Goal: Task Accomplishment & Management: Manage account settings

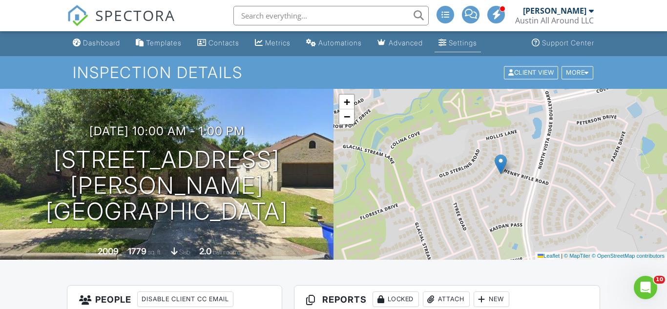
click at [463, 36] on link "Settings" at bounding box center [458, 43] width 46 height 18
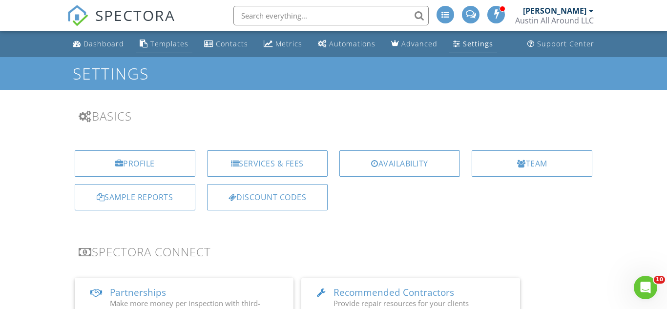
click at [168, 42] on div "Templates" at bounding box center [169, 43] width 38 height 9
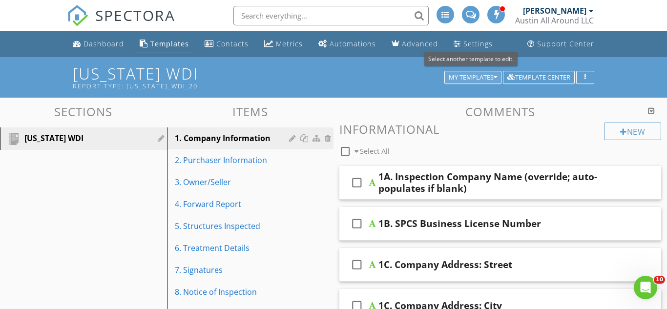
click at [487, 78] on div "My Templates" at bounding box center [473, 77] width 48 height 7
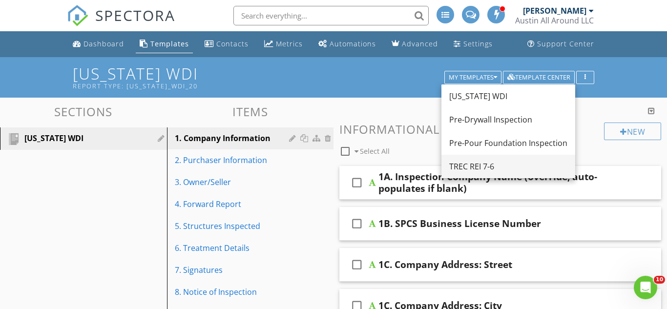
click at [469, 163] on div "TREC REI 7-6" at bounding box center [508, 167] width 118 height 12
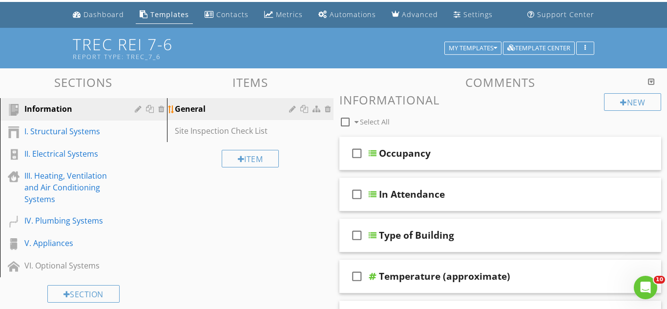
scroll to position [34, 0]
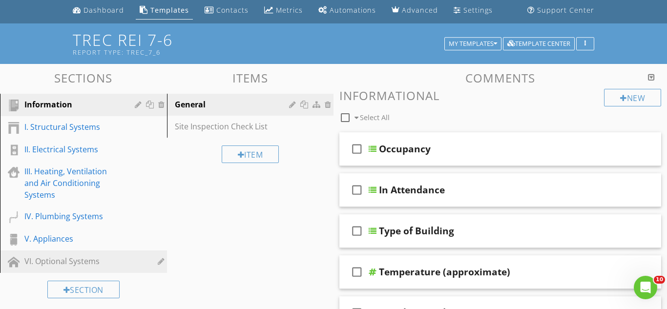
click at [69, 266] on div "VI. Optional Systems" at bounding box center [72, 262] width 96 height 12
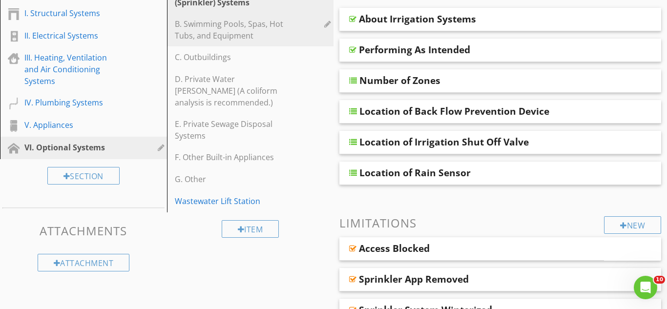
scroll to position [149, 0]
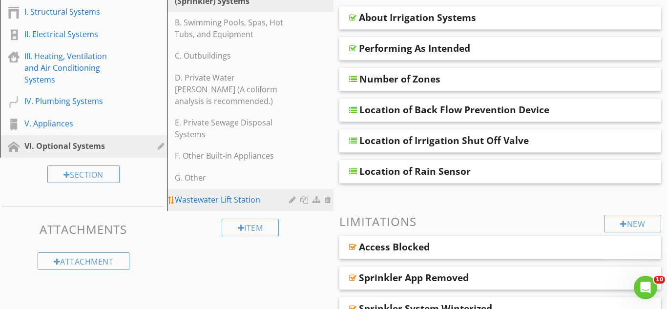
click at [328, 202] on div at bounding box center [329, 200] width 9 height 8
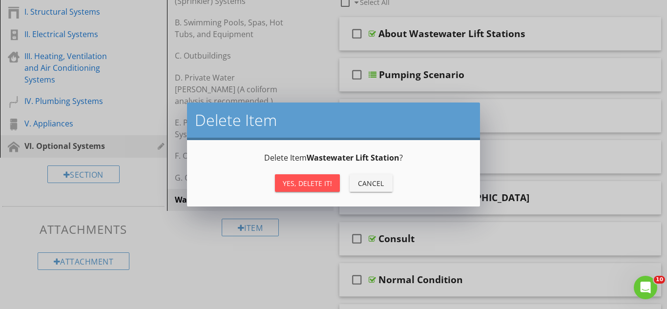
click at [317, 187] on div "Yes, Delete it!" at bounding box center [307, 183] width 49 height 10
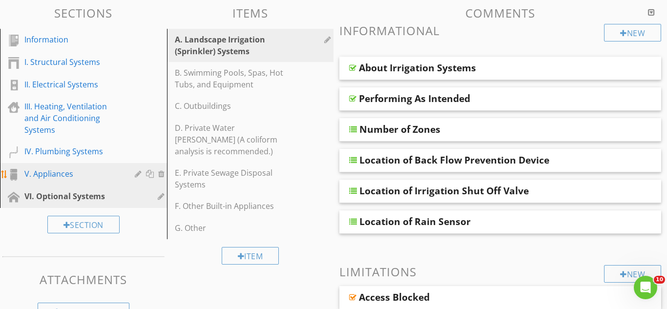
scroll to position [96, 0]
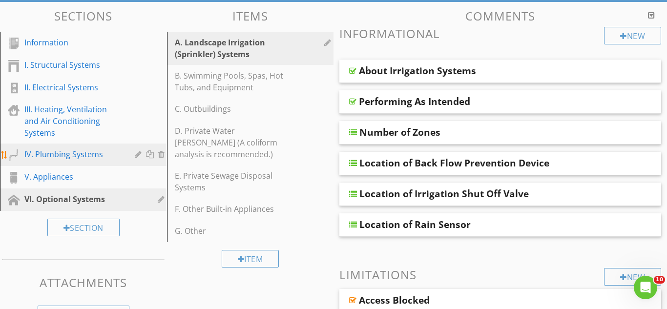
click at [52, 153] on div "IV. Plumbing Systems" at bounding box center [72, 155] width 96 height 12
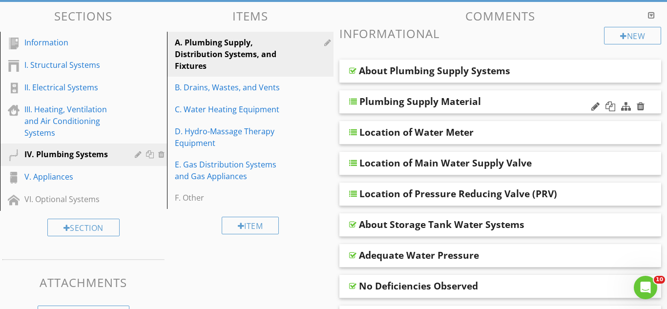
click at [384, 110] on div "Plumbing Supply Material" at bounding box center [501, 101] width 322 height 23
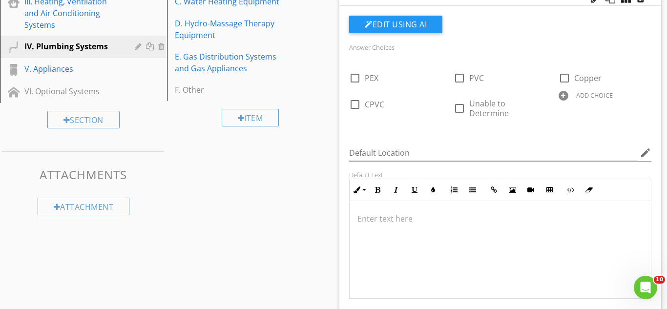
scroll to position [203, 0]
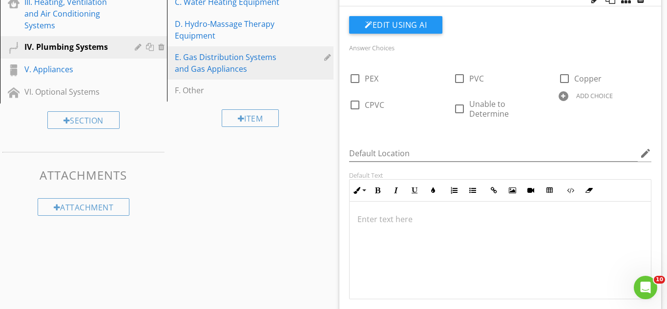
click at [243, 57] on div "E. Gas Distribution Systems and Gas Appliances" at bounding box center [234, 62] width 118 height 23
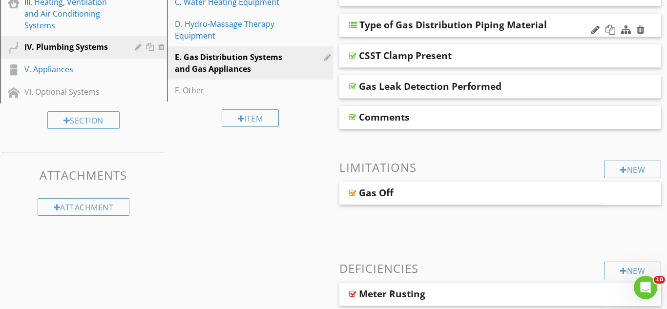
click at [437, 34] on div "Type of Gas Distribution Piping Material" at bounding box center [501, 25] width 322 height 23
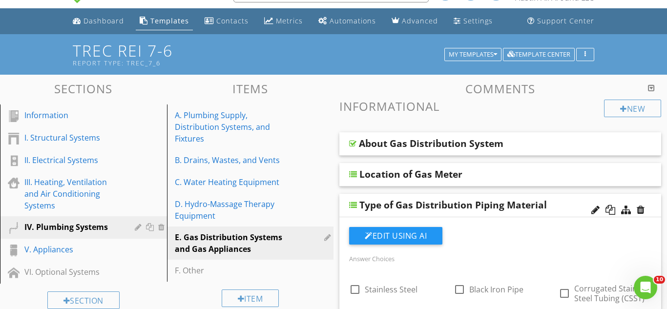
scroll to position [14, 0]
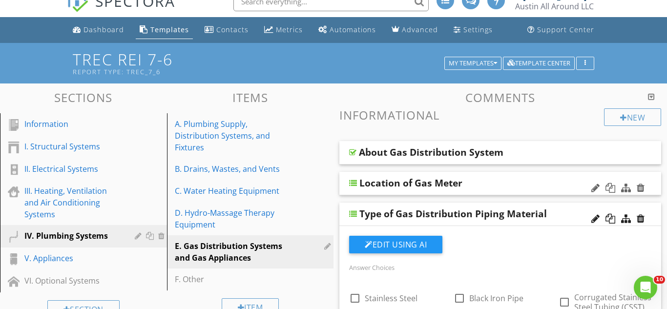
click at [377, 191] on div "Location of Gas Meter" at bounding box center [501, 183] width 322 height 23
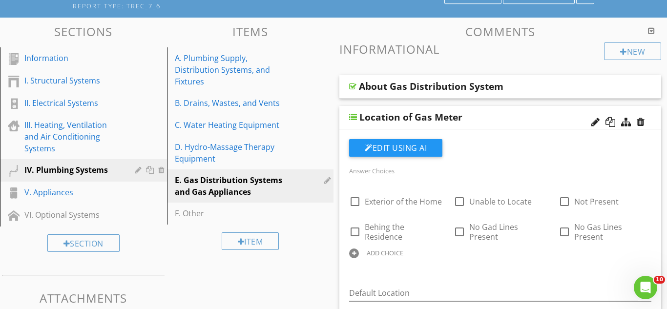
scroll to position [81, 0]
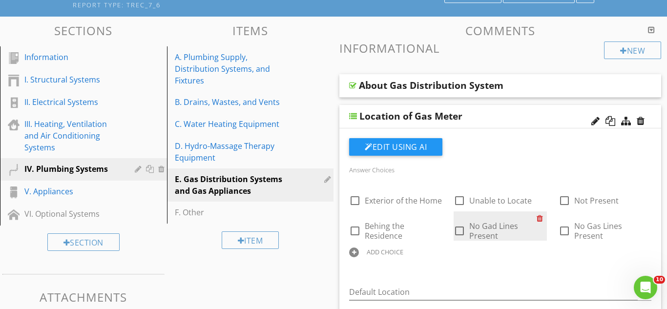
click at [541, 220] on div at bounding box center [542, 219] width 10 height 14
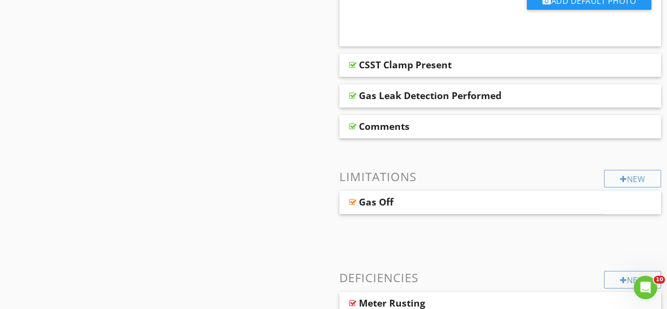
scroll to position [978, 0]
click at [400, 88] on div "Gas Leak Detection Performed" at bounding box center [501, 96] width 322 height 23
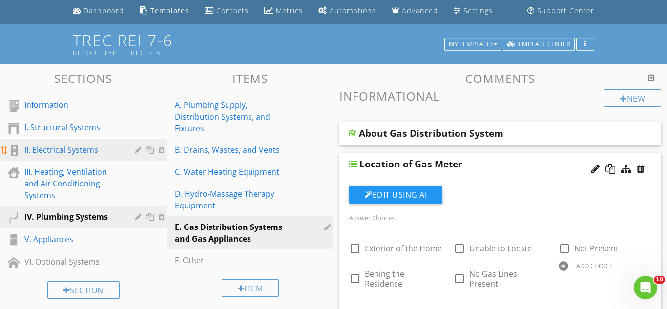
scroll to position [35, 0]
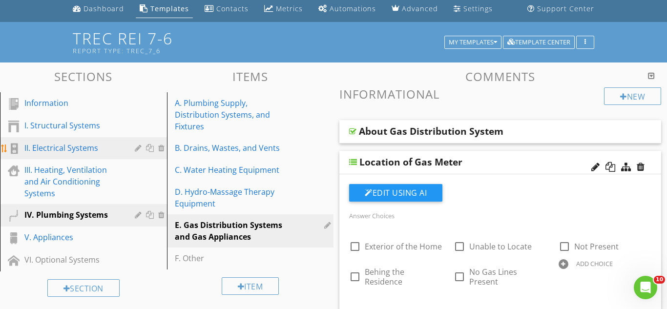
click at [59, 145] on div "II. Electrical Systems" at bounding box center [72, 148] width 96 height 12
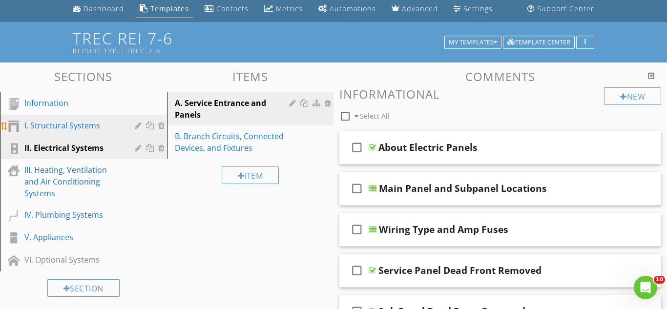
click at [65, 126] on div "I. Structural Systems" at bounding box center [72, 126] width 96 height 12
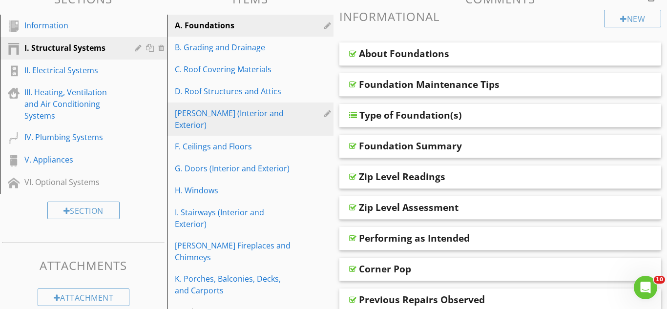
scroll to position [114, 0]
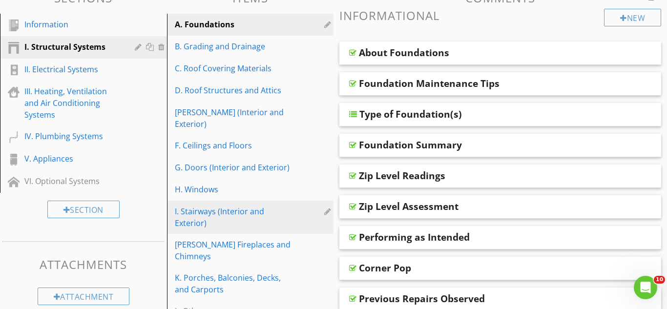
click at [227, 201] on link "I. Stairways (Interior and Exterior)" at bounding box center [252, 217] width 164 height 33
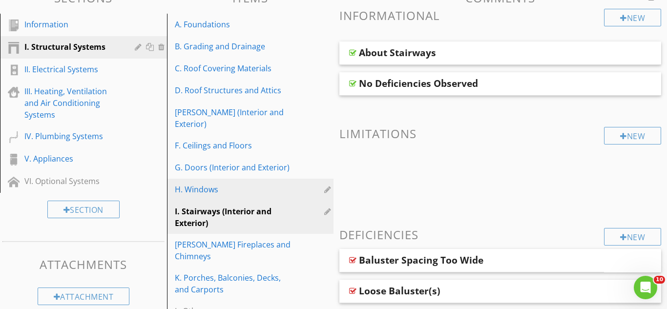
click at [219, 184] on div "H. Windows" at bounding box center [234, 190] width 118 height 12
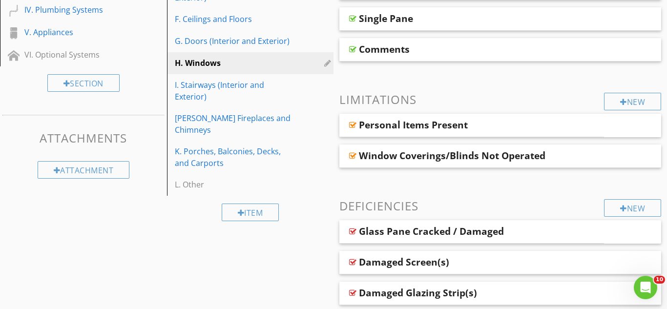
scroll to position [239, 0]
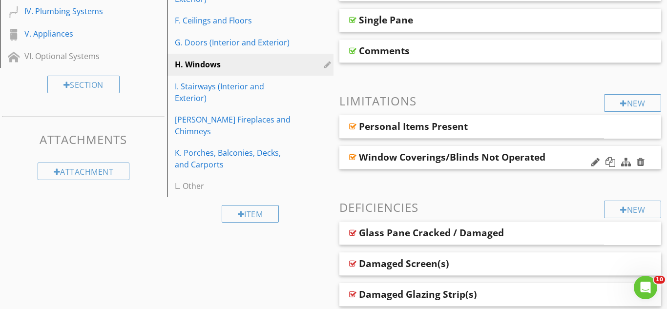
click at [444, 146] on div "Window Coverings/Blinds Not Operated" at bounding box center [501, 157] width 322 height 23
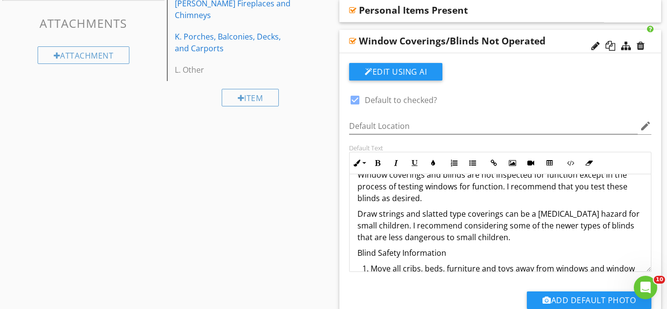
scroll to position [0, 0]
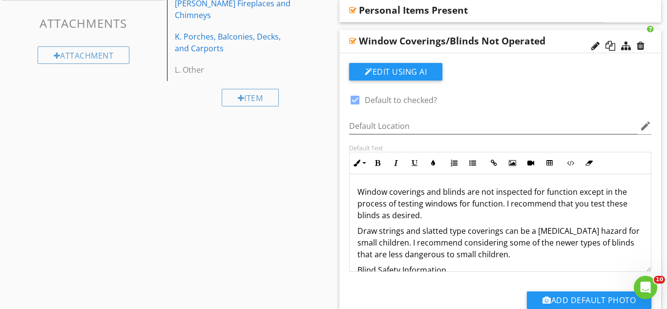
click at [436, 213] on p "Window coverings and blinds are not inspected for function except in the proces…" at bounding box center [501, 203] width 286 height 35
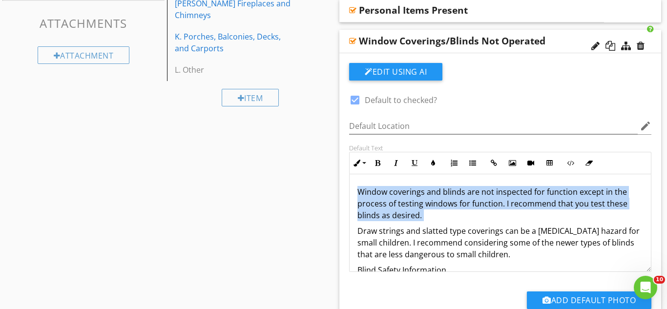
click at [436, 213] on p "Window coverings and blinds are not inspected for function except in the proces…" at bounding box center [501, 203] width 286 height 35
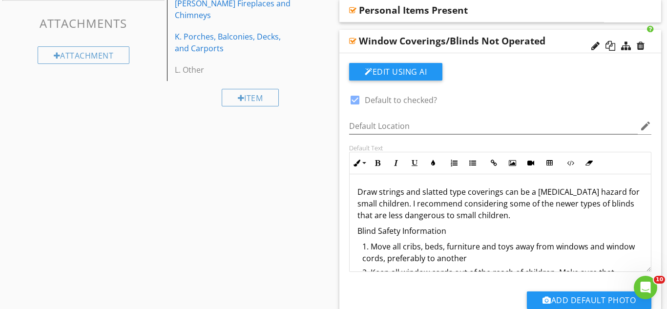
click at [543, 42] on div "Window Coverings/Blinds Not Operated" at bounding box center [452, 41] width 187 height 12
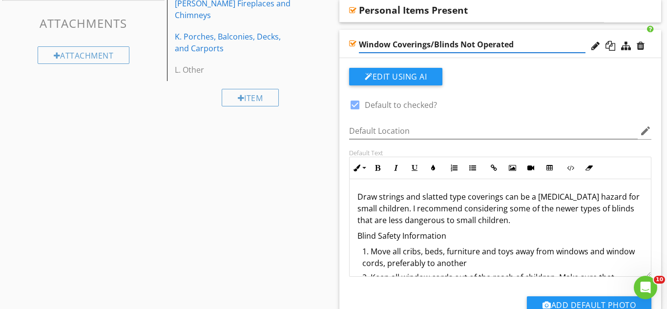
click at [543, 42] on input "Window Coverings/Blinds Not Operated" at bounding box center [472, 45] width 227 height 16
type input "Window Coverings/Blinds General Information"
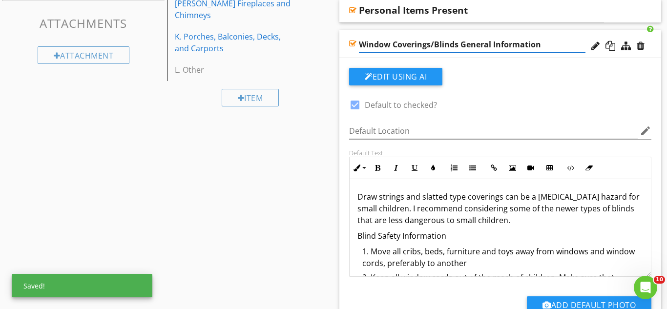
click at [354, 198] on div "Draw strings and slatted type coverings can be a strangulation hazard for small…" at bounding box center [500, 292] width 301 height 227
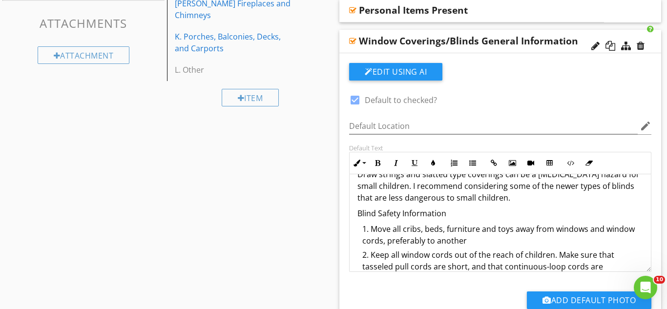
scroll to position [18, 0]
click at [354, 99] on div at bounding box center [355, 100] width 17 height 17
checkbox input "false"
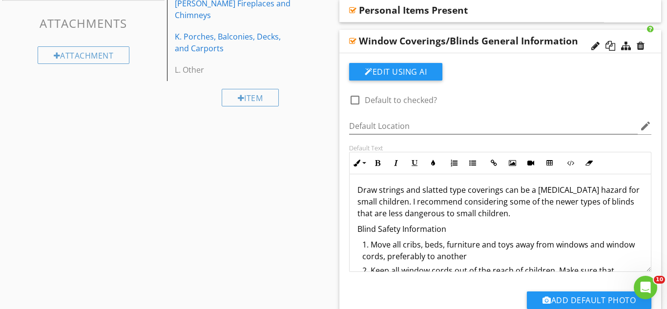
scroll to position [3, 0]
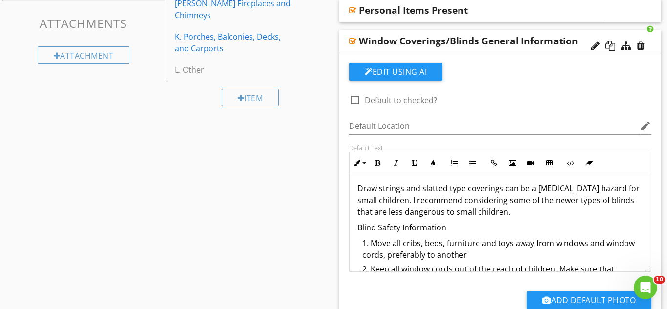
click at [554, 201] on p "Draw strings and slatted type coverings can be a strangulation hazard for small…" at bounding box center [501, 200] width 286 height 35
click at [476, 41] on div "Window Coverings/Blinds General Information" at bounding box center [468, 41] width 219 height 12
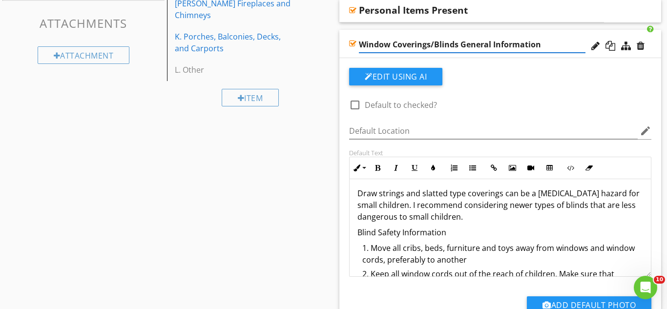
click at [435, 44] on input "Window Coverings/Blinds General Information" at bounding box center [472, 45] width 227 height 16
click at [417, 44] on input "Window Blinds General Information" at bounding box center [472, 45] width 227 height 16
click at [496, 41] on input "Window Blind Draw String General Information" at bounding box center [472, 45] width 227 height 16
type input "Window Blind Draw Strings Present"
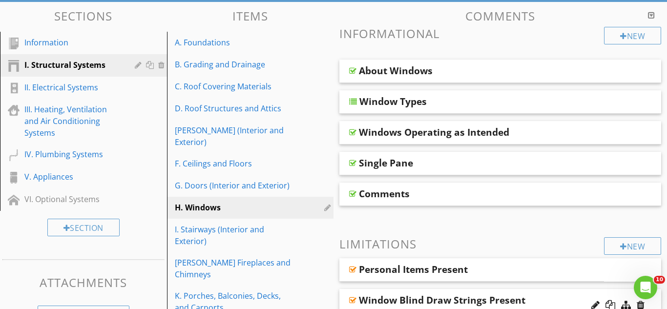
scroll to position [92, 0]
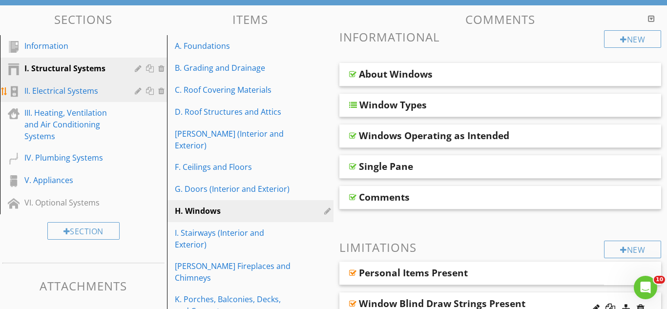
click at [90, 90] on div "II. Electrical Systems" at bounding box center [72, 91] width 96 height 12
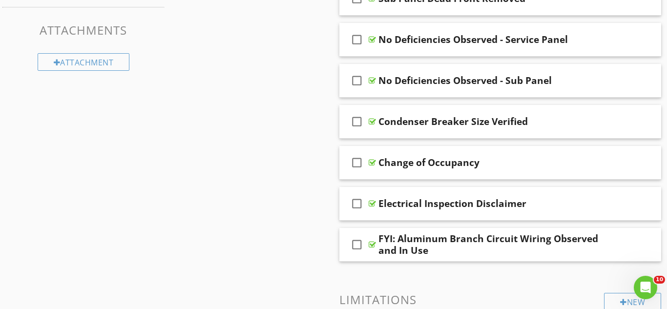
scroll to position [349, 0]
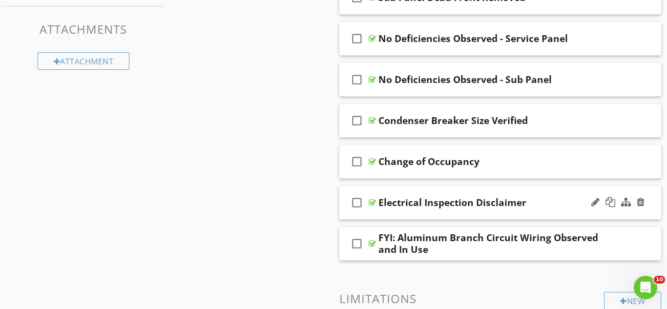
click at [398, 194] on div "check_box_outline_blank Electrical Inspection Disclaimer" at bounding box center [501, 203] width 322 height 34
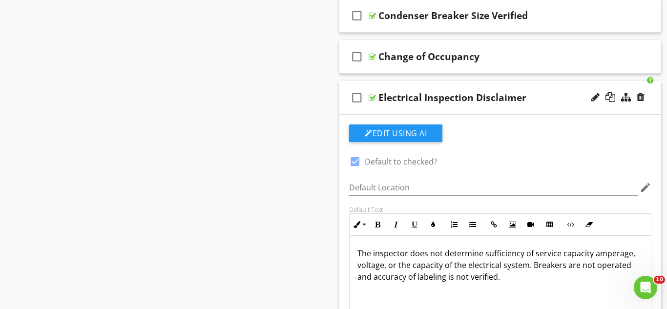
scroll to position [452, 0]
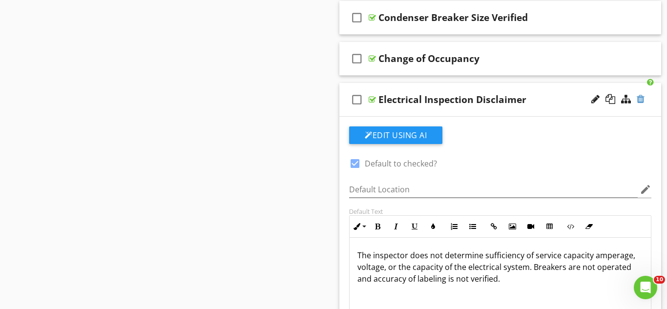
click at [643, 95] on div at bounding box center [641, 99] width 8 height 10
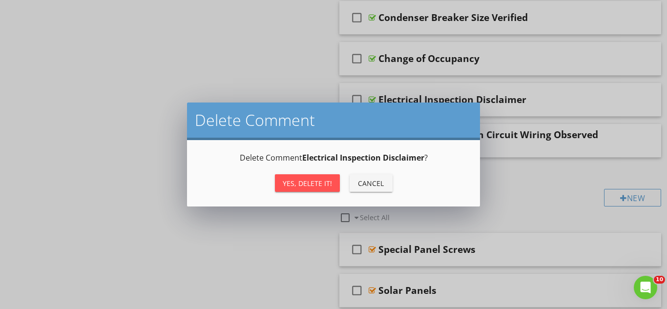
click at [305, 178] on div "Yes, Delete it!" at bounding box center [307, 183] width 49 height 10
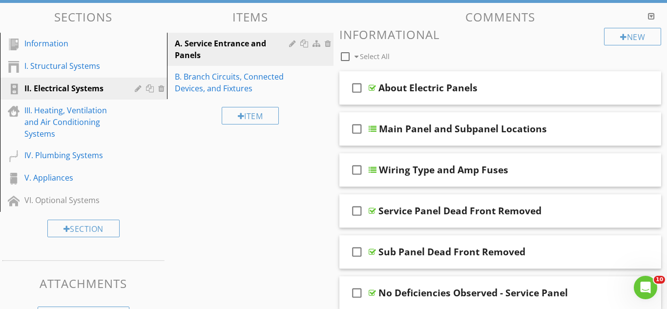
scroll to position [94, 0]
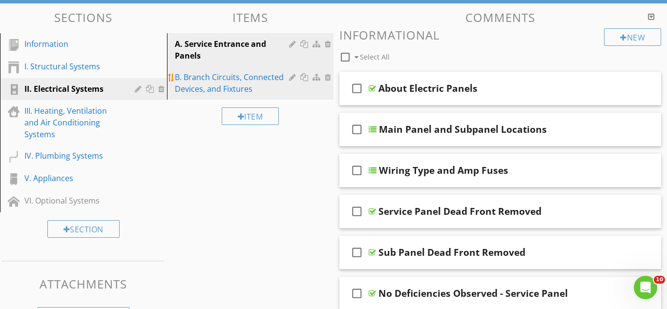
click at [230, 93] on div "B. Branch Circuits, Connected Devices, and Fixtures" at bounding box center [234, 82] width 118 height 23
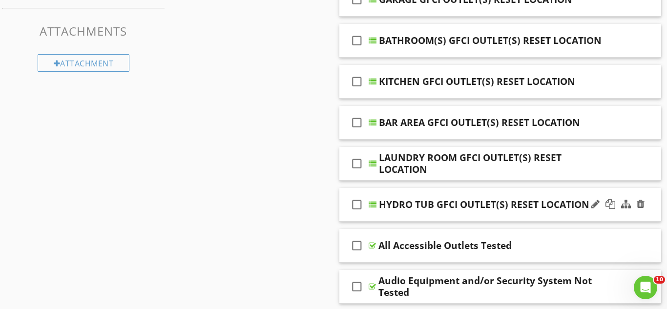
scroll to position [350, 0]
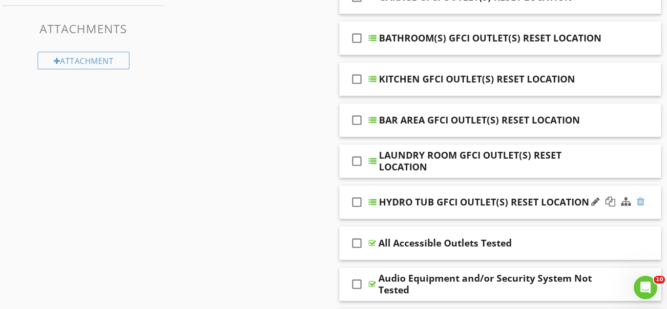
click at [639, 203] on div at bounding box center [641, 202] width 8 height 10
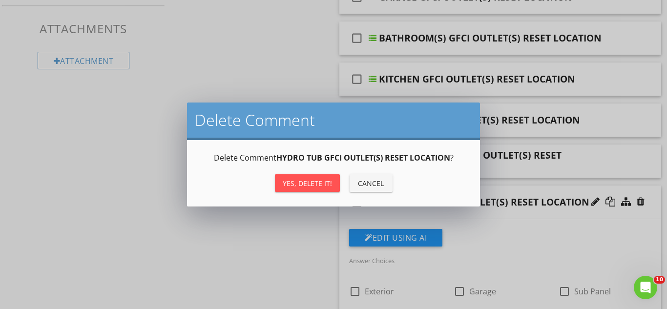
click at [298, 183] on div "Yes, Delete it!" at bounding box center [307, 183] width 49 height 10
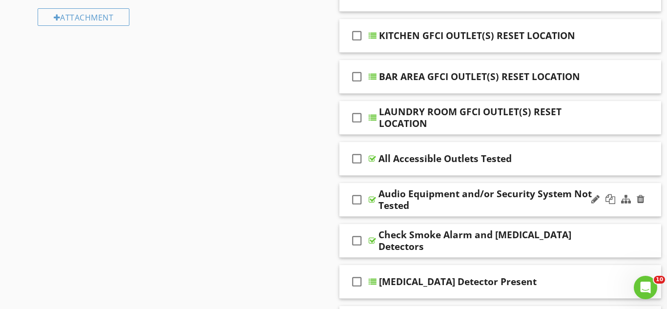
scroll to position [395, 0]
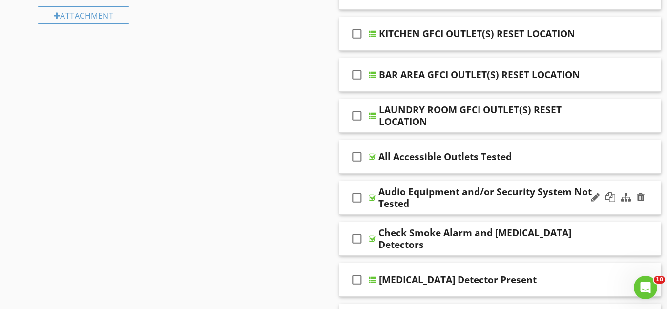
click at [449, 203] on div "Audio Equipment and/or Security System Not Tested" at bounding box center [492, 197] width 227 height 23
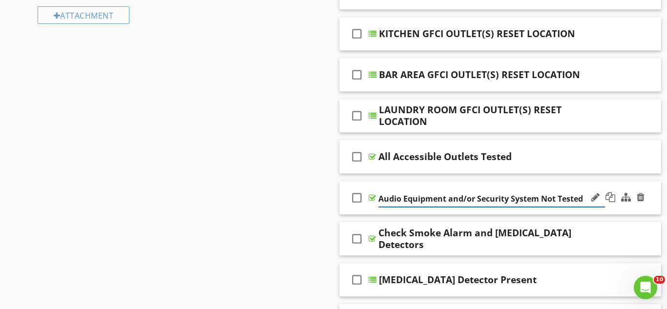
click at [358, 208] on icon "check_box_outline_blank" at bounding box center [357, 197] width 16 height 23
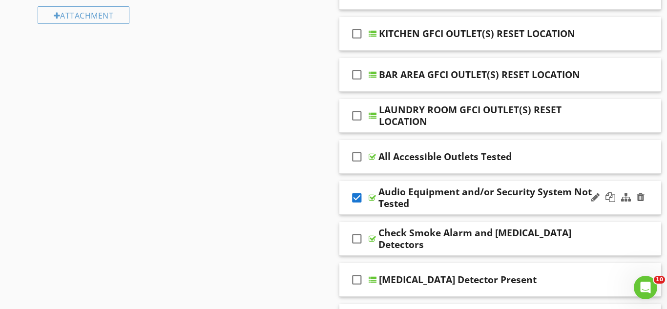
click at [357, 201] on icon "check_box" at bounding box center [357, 197] width 16 height 23
click at [341, 187] on div "check_box_outline_blank Audio Equipment and/or Security System Not Tested" at bounding box center [501, 198] width 322 height 34
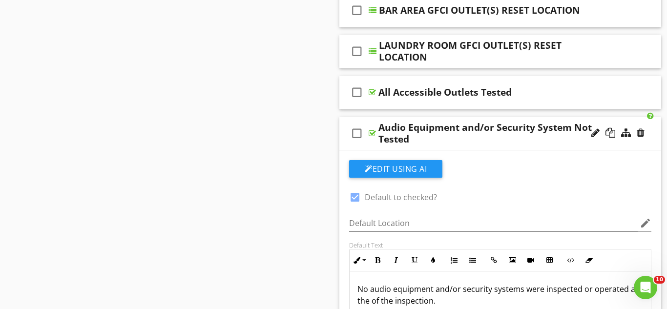
scroll to position [459, 0]
click at [495, 130] on div "Audio Equipment and/or Security System Not Tested" at bounding box center [492, 133] width 227 height 23
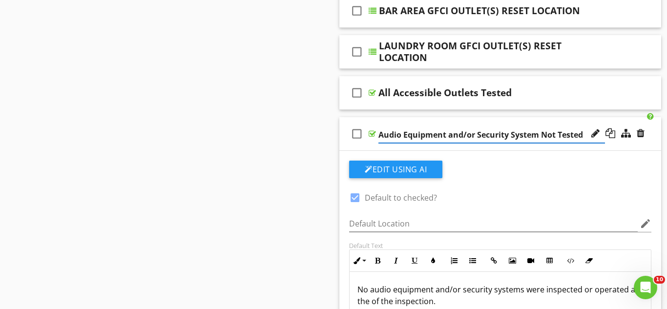
click at [478, 136] on input "Audio Equipment and/or Security System Not Tested" at bounding box center [492, 135] width 227 height 16
type input "Security System Not Tested"
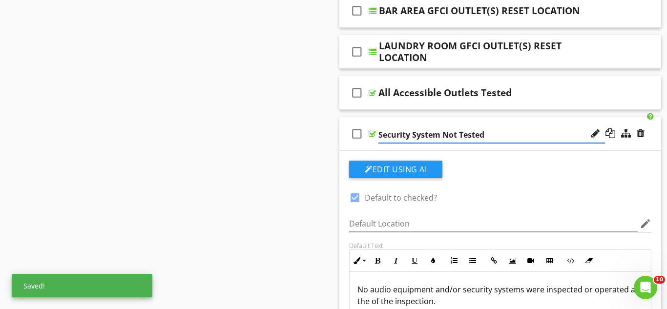
click at [503, 171] on div "Edit Using AI" at bounding box center [500, 173] width 302 height 25
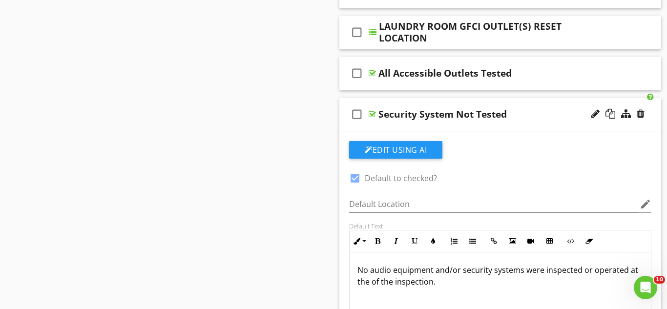
scroll to position [480, 0]
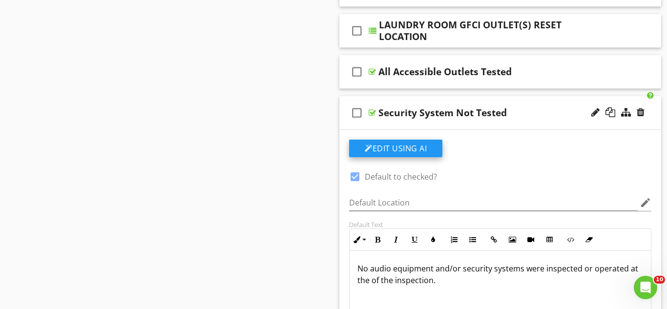
click at [392, 145] on button "Edit Using AI" at bounding box center [395, 149] width 93 height 18
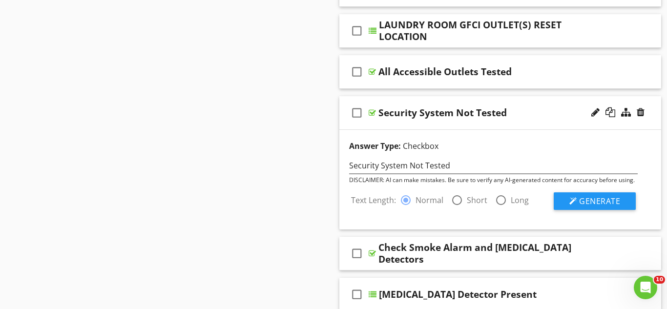
click at [454, 204] on div at bounding box center [457, 200] width 17 height 17
radio input "false"
radio input "true"
click at [571, 206] on button "Generate" at bounding box center [595, 201] width 82 height 18
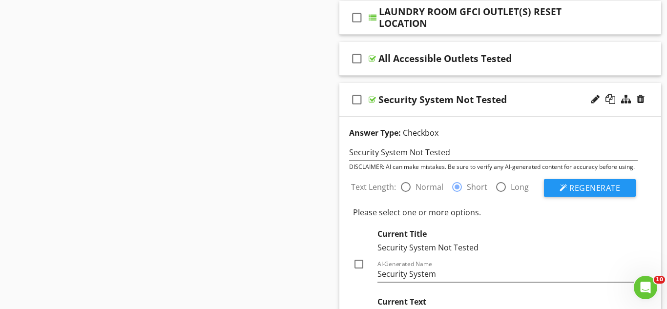
scroll to position [496, 0]
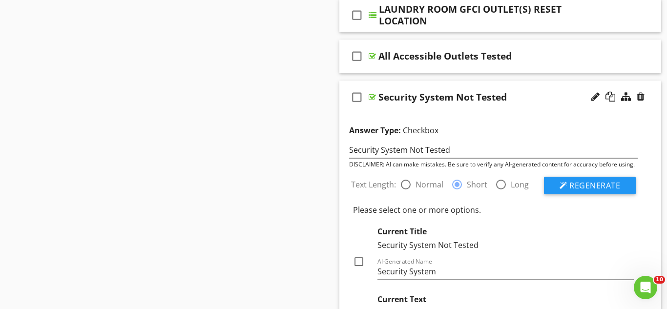
click at [354, 84] on div "check_box_outline_blank Security System Not Tested" at bounding box center [501, 98] width 322 height 34
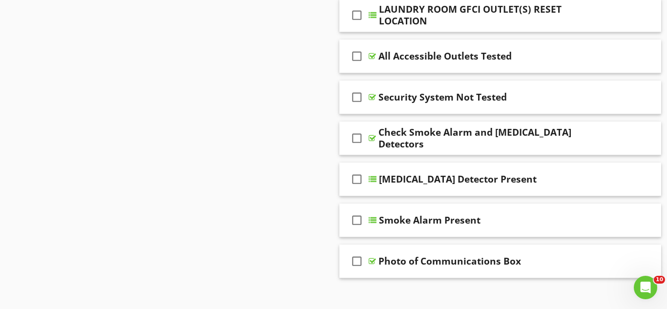
click at [354, 84] on div "check_box_outline_blank Security System Not Tested" at bounding box center [501, 98] width 322 height 34
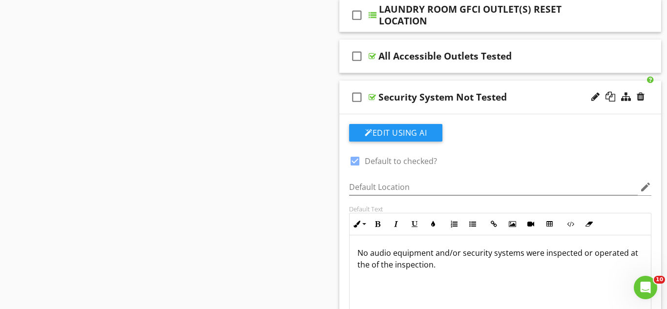
click at [354, 84] on div "check_box_outline_blank Security System Not Tested" at bounding box center [501, 98] width 322 height 34
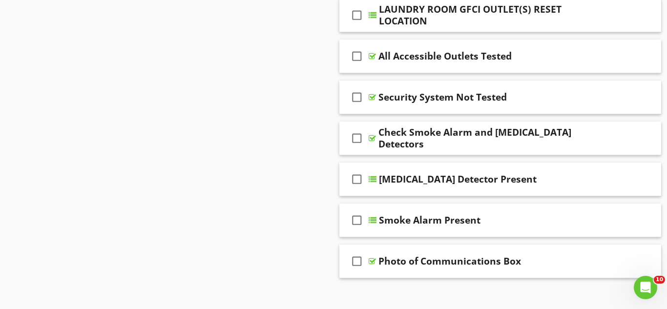
click at [354, 85] on icon "check_box_outline_blank" at bounding box center [357, 96] width 16 height 23
click at [354, 85] on icon "check_box" at bounding box center [357, 96] width 16 height 23
click at [353, 85] on icon "check_box_outline_blank" at bounding box center [357, 96] width 16 height 23
click at [390, 81] on div "check_box Security System Not Tested" at bounding box center [501, 98] width 322 height 34
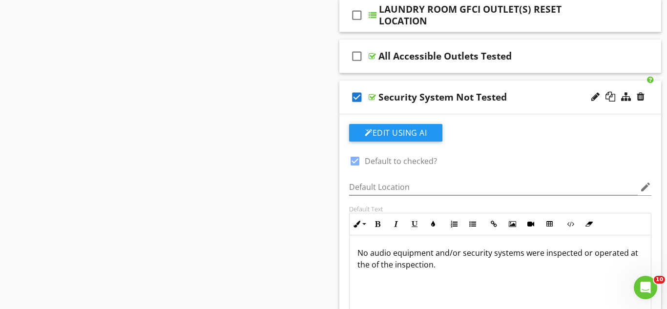
click at [466, 254] on p "No audio equipment and/or security systems were inspected or operated at the of…" at bounding box center [501, 258] width 286 height 23
click at [471, 252] on p "Installed security systems were inspected or operated at the of the inspection." at bounding box center [501, 258] width 286 height 23
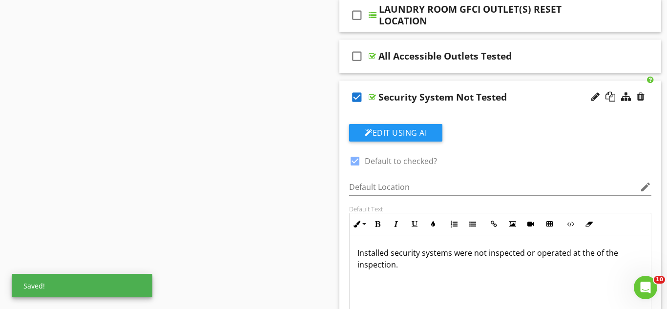
click at [445, 265] on p "Installed security systems were not inspected or operated at the of the inspect…" at bounding box center [501, 258] width 286 height 23
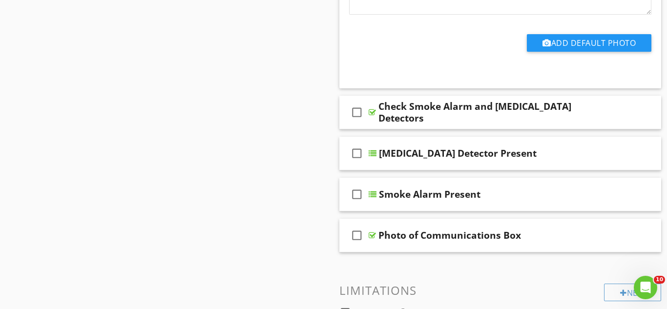
scroll to position [815, 0]
click at [439, 122] on div "Check Smoke Alarm and Carbon Monoxide Detectors" at bounding box center [492, 111] width 227 height 23
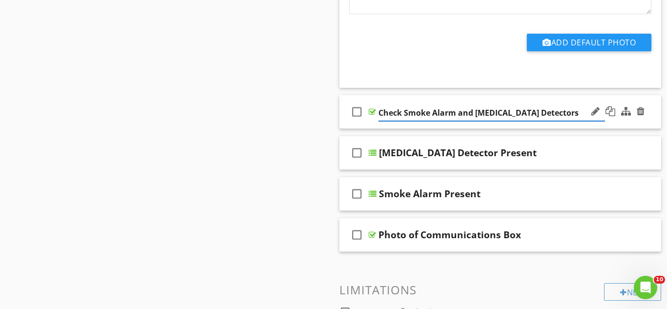
click at [350, 102] on icon "check_box_outline_blank" at bounding box center [357, 111] width 16 height 23
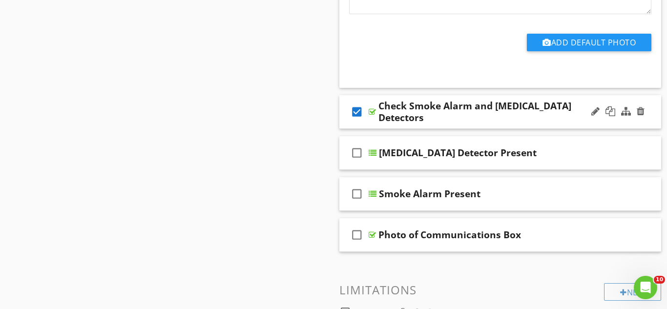
click at [346, 101] on div "check_box Check Smoke Alarm and Carbon Monoxide Detectors" at bounding box center [501, 112] width 322 height 34
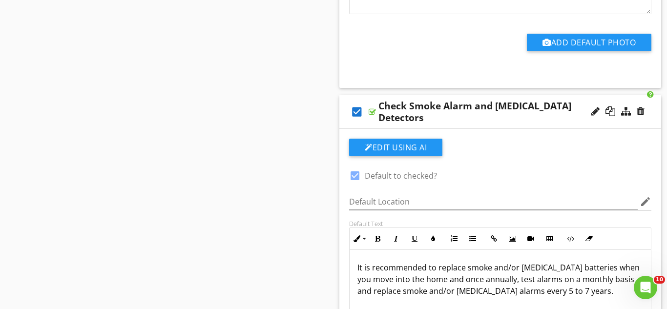
click at [346, 101] on div "check_box Check Smoke Alarm and Carbon Monoxide Detectors" at bounding box center [501, 112] width 322 height 34
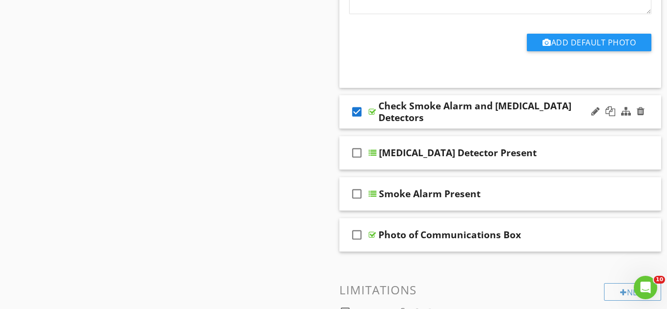
click at [346, 101] on div "check_box Check Smoke Alarm and Carbon Monoxide Detectors" at bounding box center [501, 112] width 322 height 34
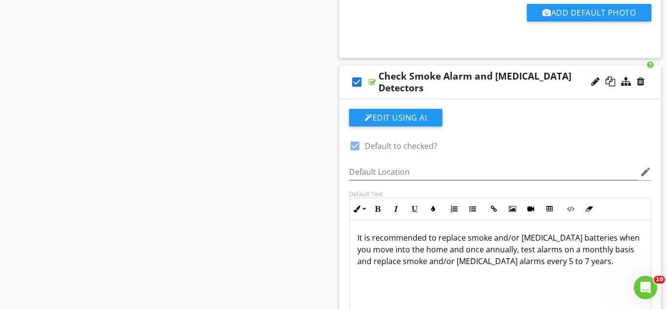
scroll to position [844, 0]
click at [411, 73] on div "Check Smoke Alarm and Carbon Monoxide Detectors" at bounding box center [492, 82] width 227 height 23
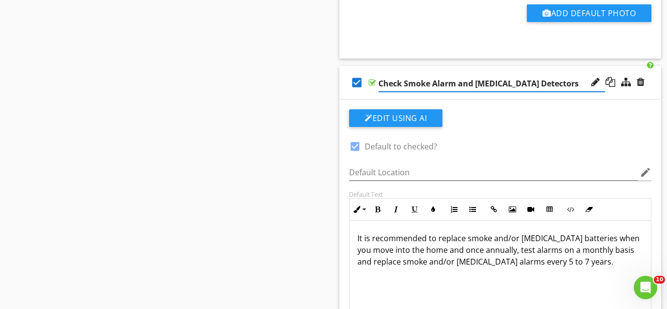
click at [406, 82] on input "Check Smoke Alarm and Carbon Monoxide Detectors" at bounding box center [492, 84] width 227 height 16
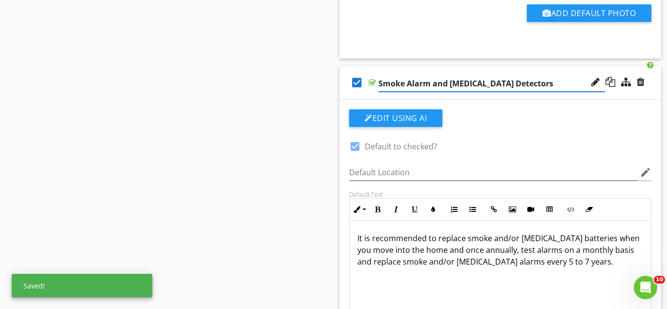
click at [560, 87] on input "Smoke Alarm and Carbon Monoxide Detectors" at bounding box center [492, 84] width 227 height 16
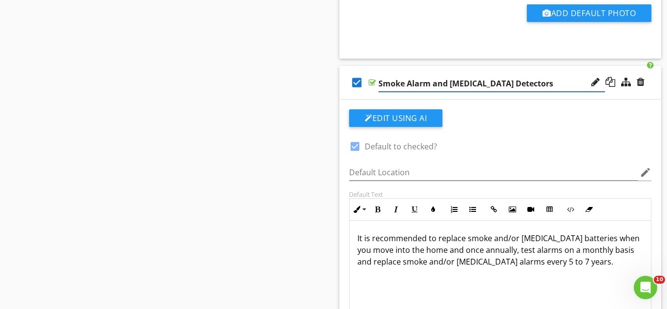
type input "Smoke Alarm and Carbon Monoxide Detectors"
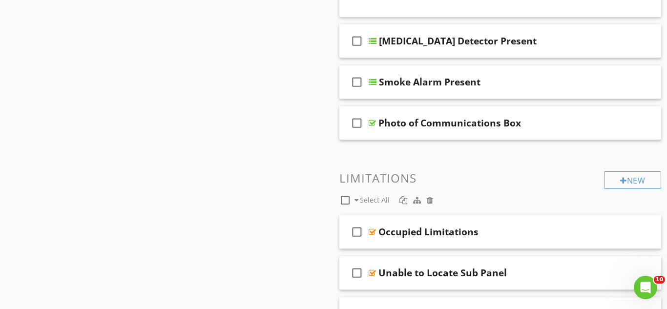
scroll to position [1220, 0]
click at [441, 78] on div "Smoke Alarm Present" at bounding box center [430, 81] width 102 height 12
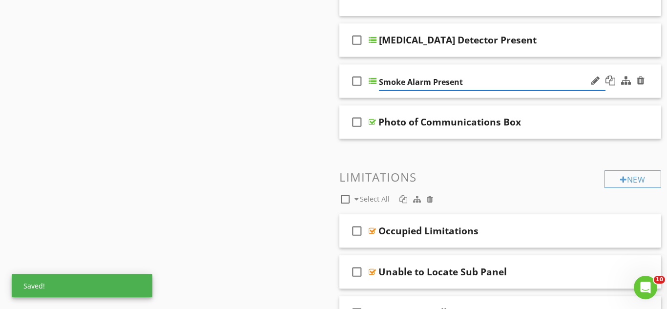
click at [428, 82] on input "Smoke Alarm Present" at bounding box center [492, 82] width 227 height 16
type input "Smoke Alarm(s) Present"
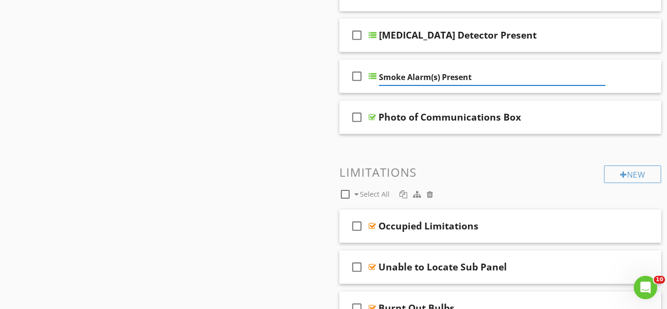
scroll to position [1226, 0]
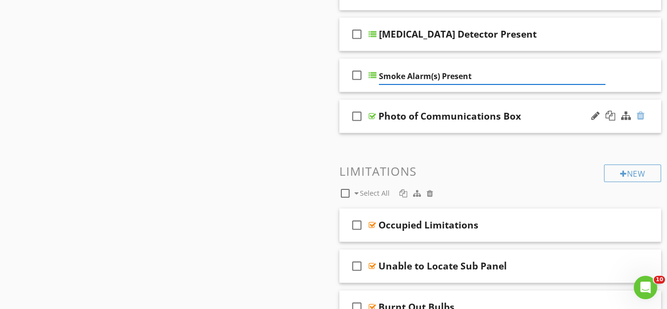
click at [639, 115] on div at bounding box center [641, 116] width 8 height 10
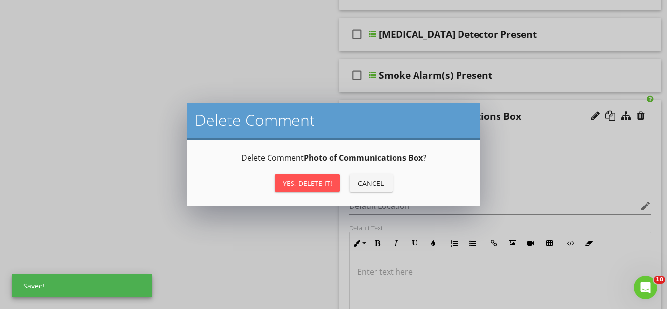
click at [313, 182] on div "Yes, Delete it!" at bounding box center [307, 183] width 49 height 10
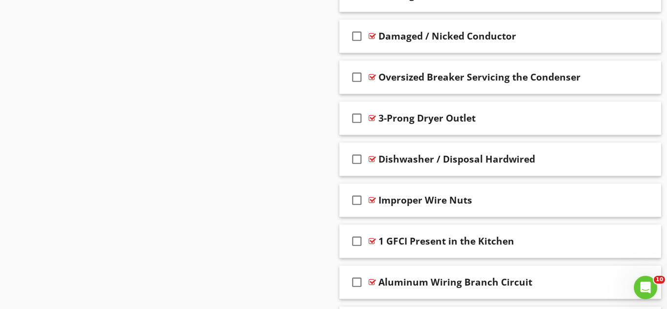
scroll to position [2839, 0]
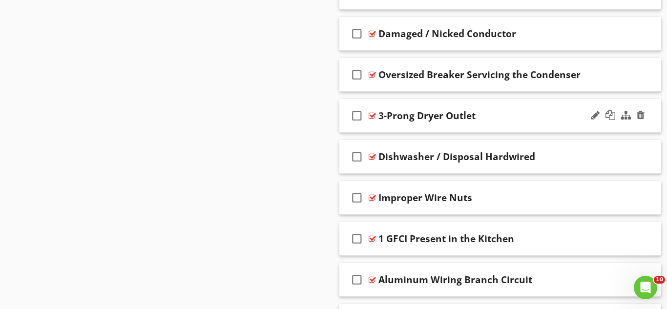
click at [510, 105] on div "check_box_outline_blank 3-Prong Dryer Outlet" at bounding box center [501, 116] width 322 height 34
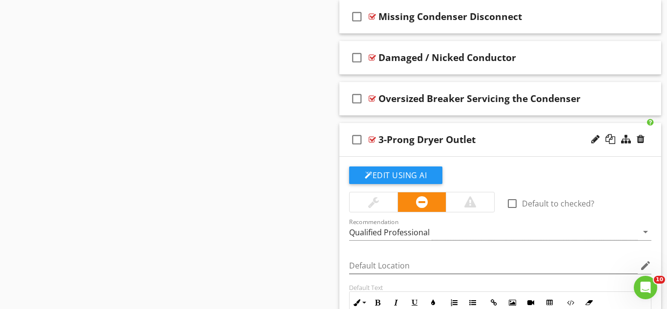
scroll to position [2815, 0]
click at [509, 130] on div "check_box_outline_blank 3-Prong Dryer Outlet" at bounding box center [501, 141] width 322 height 34
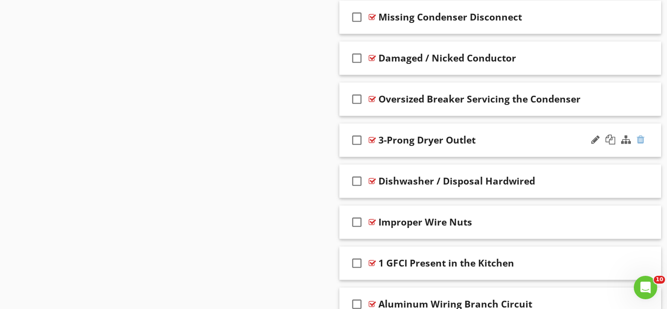
click at [639, 140] on div at bounding box center [641, 140] width 8 height 10
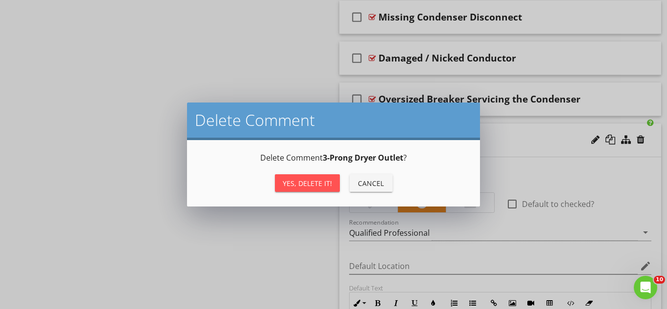
click at [331, 181] on button "Yes, Delete it!" at bounding box center [307, 183] width 65 height 18
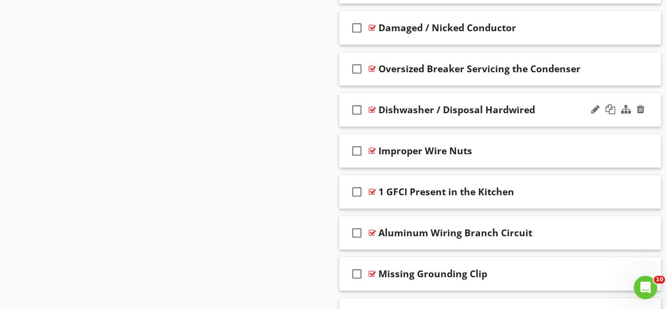
scroll to position [2852, 0]
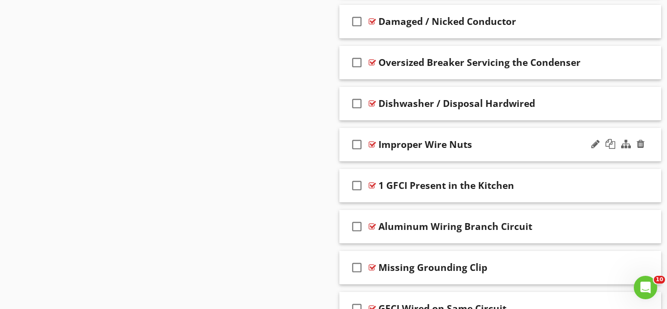
click at [508, 135] on div "check_box_outline_blank Improper Wire Nuts" at bounding box center [501, 145] width 322 height 34
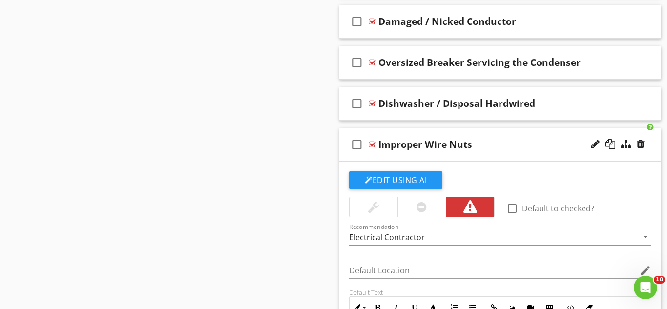
click at [508, 135] on div "check_box_outline_blank Improper Wire Nuts" at bounding box center [501, 145] width 322 height 34
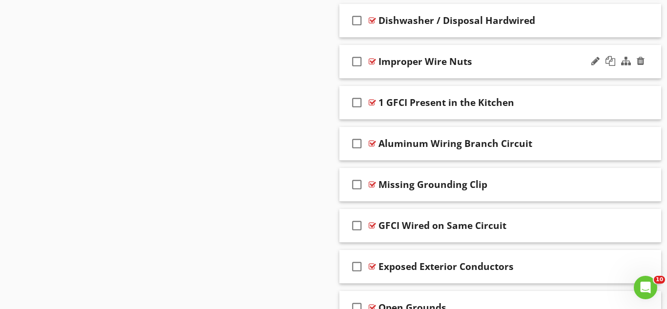
scroll to position [2933, 0]
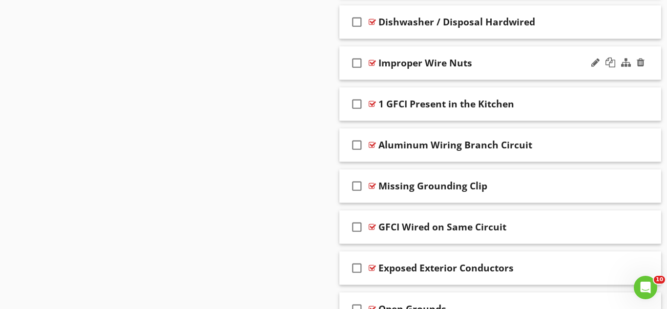
click at [492, 75] on div "check_box_outline_blank Improper Wire Nuts" at bounding box center [501, 63] width 322 height 34
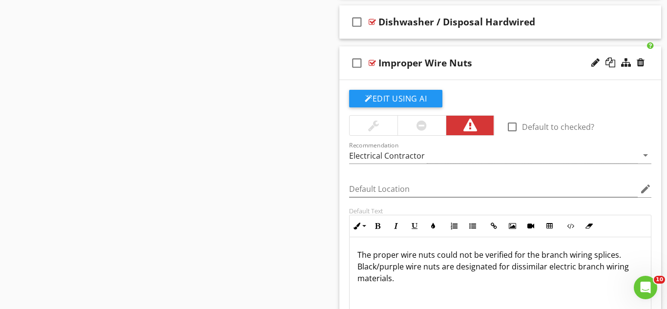
click at [492, 75] on div "check_box_outline_blank Improper Wire Nuts" at bounding box center [501, 63] width 322 height 34
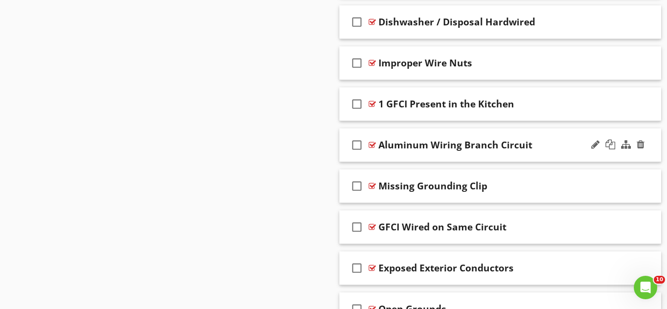
click at [489, 134] on div "check_box_outline_blank Aluminum Wiring Branch Circuit" at bounding box center [501, 145] width 322 height 34
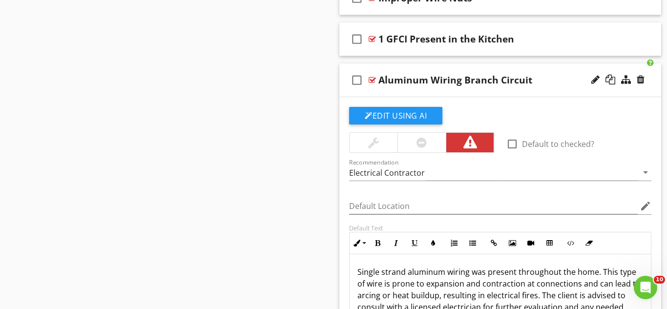
scroll to position [2987, 0]
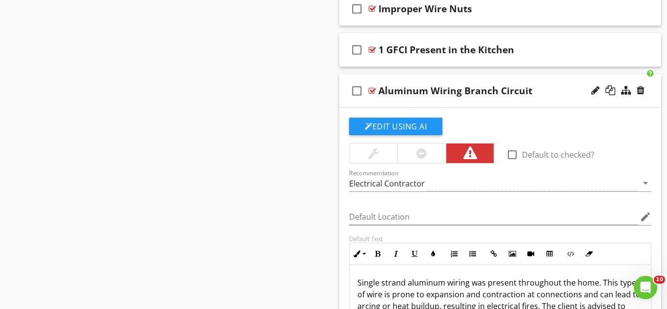
click at [469, 78] on div "check_box_outline_blank Aluminum Wiring Branch Circuit" at bounding box center [501, 91] width 322 height 34
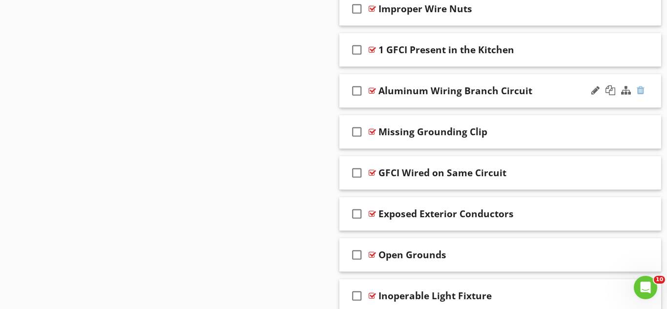
click at [642, 91] on div at bounding box center [641, 90] width 8 height 10
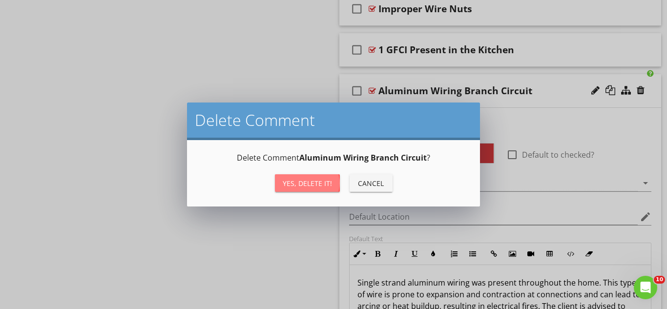
click at [293, 180] on div "Yes, Delete it!" at bounding box center [307, 183] width 49 height 10
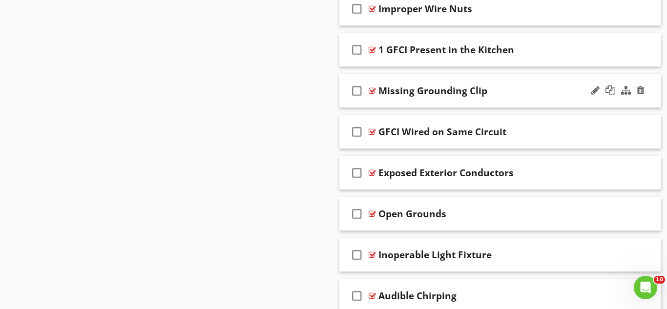
click at [455, 103] on div "check_box_outline_blank Missing Grounding Clip" at bounding box center [501, 91] width 322 height 34
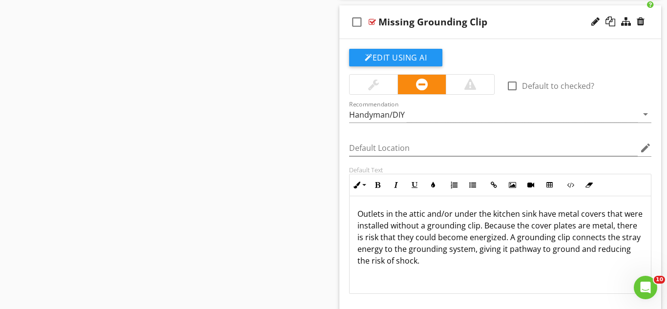
scroll to position [3057, 0]
click at [455, 103] on div "Recommendation Handyman/DIY arrow_drop_down" at bounding box center [500, 116] width 302 height 32
click at [344, 31] on div "check_box_outline_blank Missing Grounding Clip" at bounding box center [501, 22] width 322 height 34
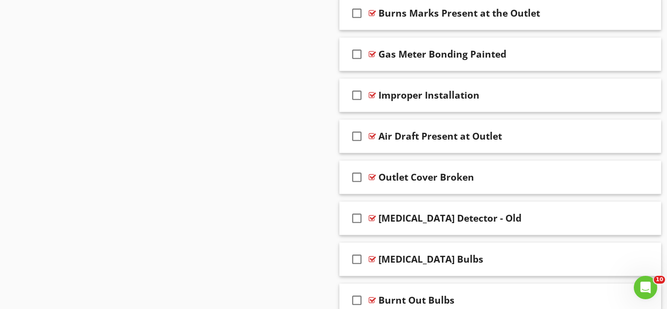
scroll to position [3641, 0]
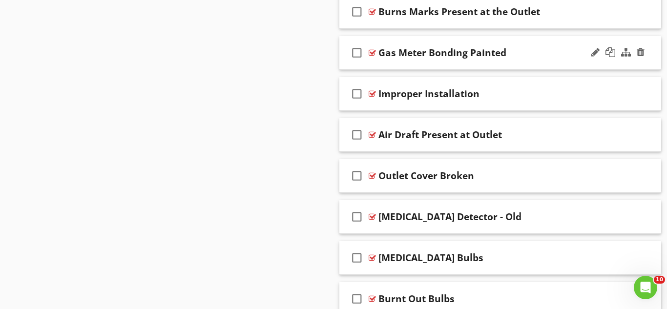
click at [423, 41] on div "check_box_outline_blank Gas Meter Bonding Painted" at bounding box center [501, 53] width 322 height 34
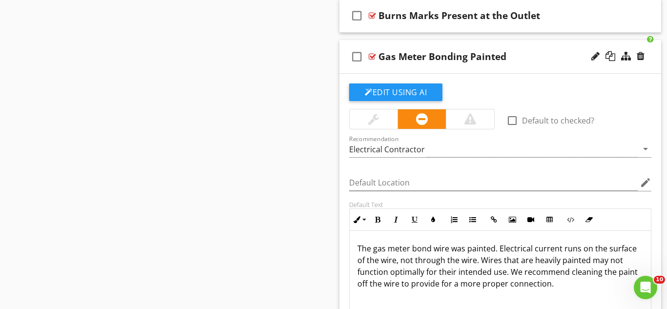
scroll to position [3632, 0]
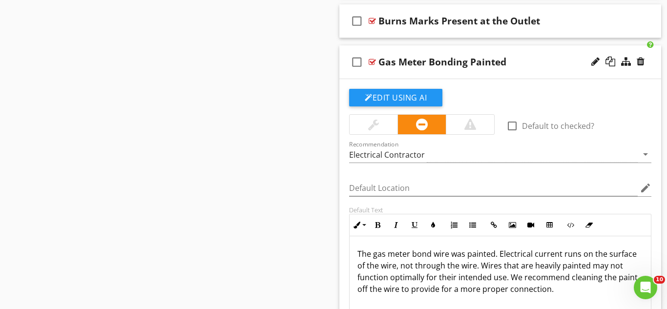
click at [342, 48] on div "check_box_outline_blank Gas Meter Bonding Painted" at bounding box center [501, 62] width 322 height 34
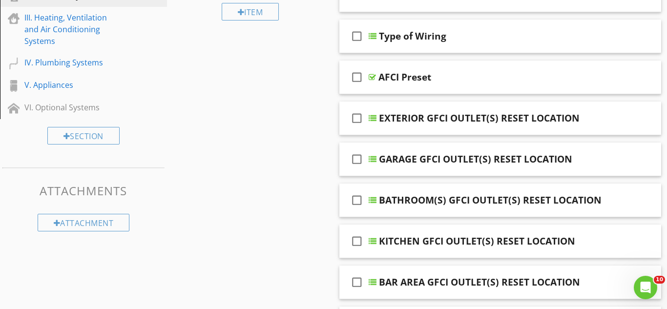
scroll to position [0, 0]
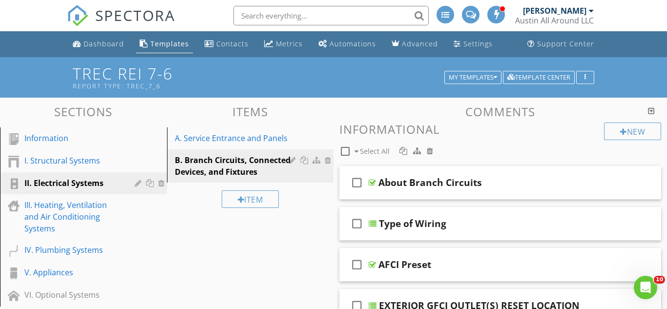
click at [117, 12] on span "SPECTORA" at bounding box center [135, 15] width 80 height 21
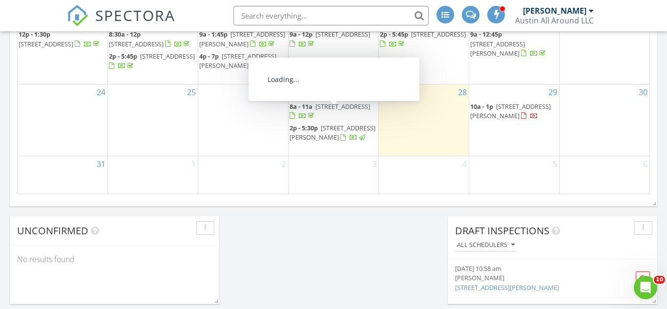
scroll to position [759, 0]
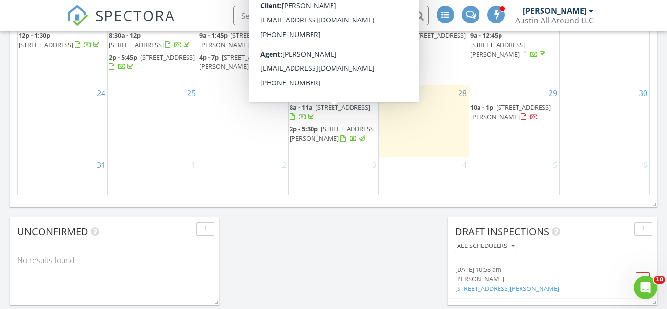
click at [341, 112] on span "113 Groveland Drive, Leander 78642" at bounding box center [343, 107] width 55 height 9
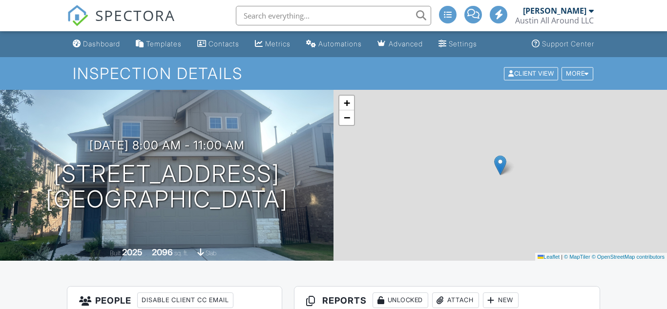
scroll to position [278, 0]
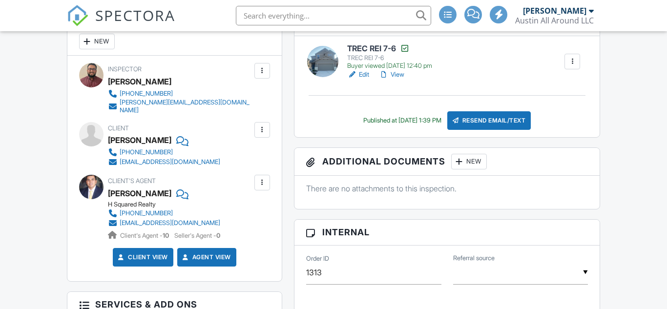
click at [241, 183] on div "Client's Agent [PERSON_NAME] H Squared Realty [PHONE_NUMBER] [EMAIL_ADDRESS][DO…" at bounding box center [187, 207] width 159 height 65
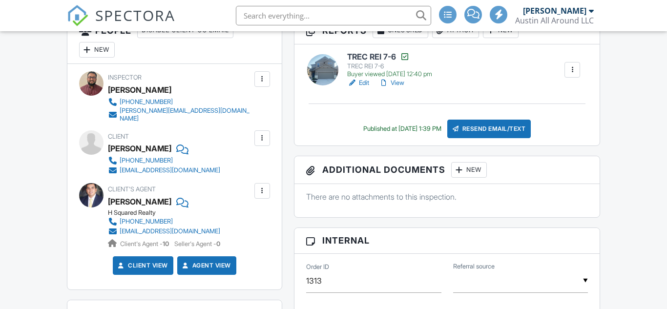
click at [364, 52] on h6 "TREC REI 7-6" at bounding box center [389, 57] width 85 height 10
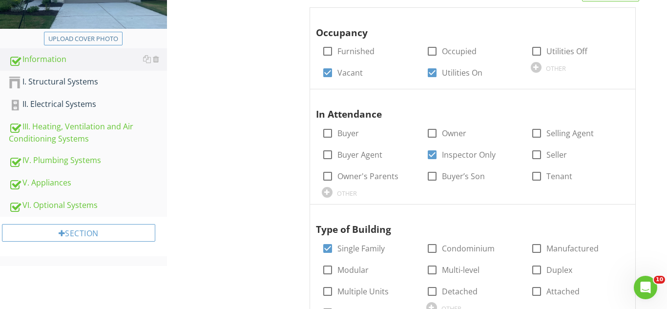
scroll to position [194, 0]
click at [103, 164] on div "IV. Plumbing Systems" at bounding box center [88, 160] width 158 height 13
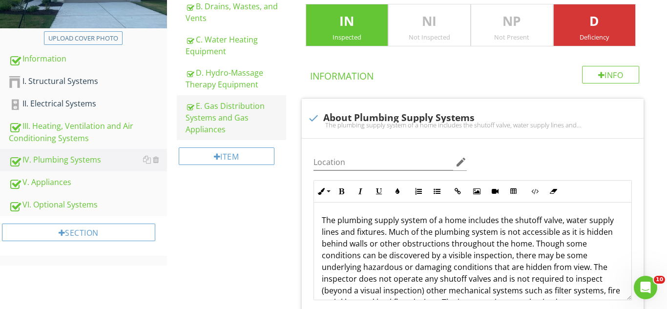
click at [203, 123] on div "E. Gas Distribution Systems and Gas Appliances" at bounding box center [236, 117] width 101 height 35
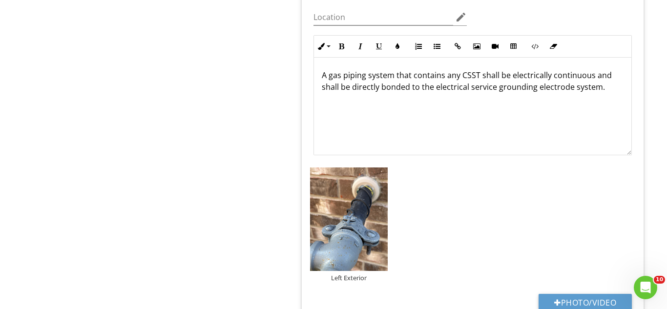
scroll to position [841, 0]
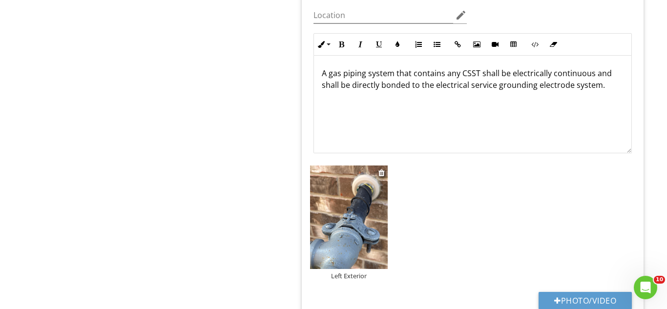
click at [349, 219] on img at bounding box center [349, 218] width 78 height 104
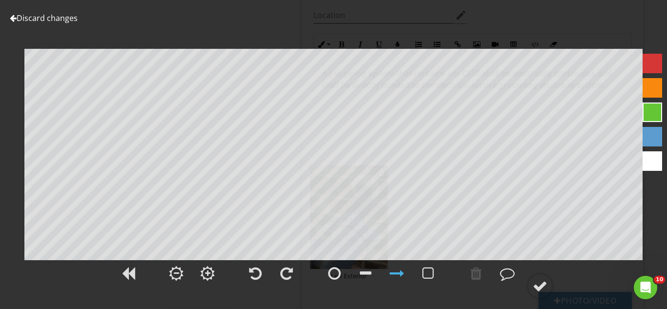
scroll to position [819, 0]
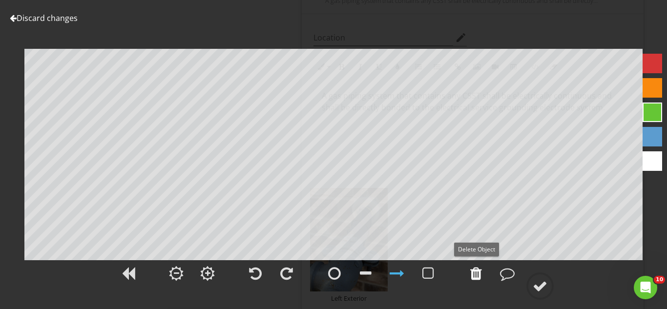
click at [476, 277] on div at bounding box center [476, 273] width 12 height 15
click at [476, 275] on div at bounding box center [476, 273] width 12 height 15
click at [112, 20] on div "Discard changes Add Location Left Exterior" at bounding box center [333, 154] width 667 height 309
